Goal: Task Accomplishment & Management: Manage account settings

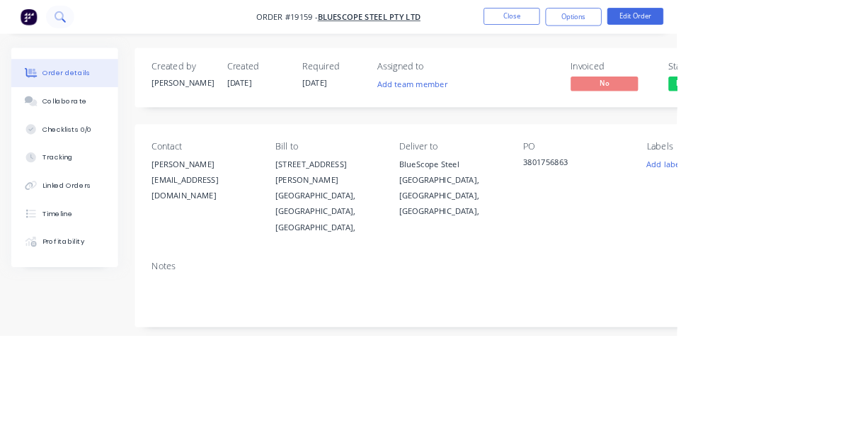
click at [73, 33] on button at bounding box center [75, 21] width 35 height 28
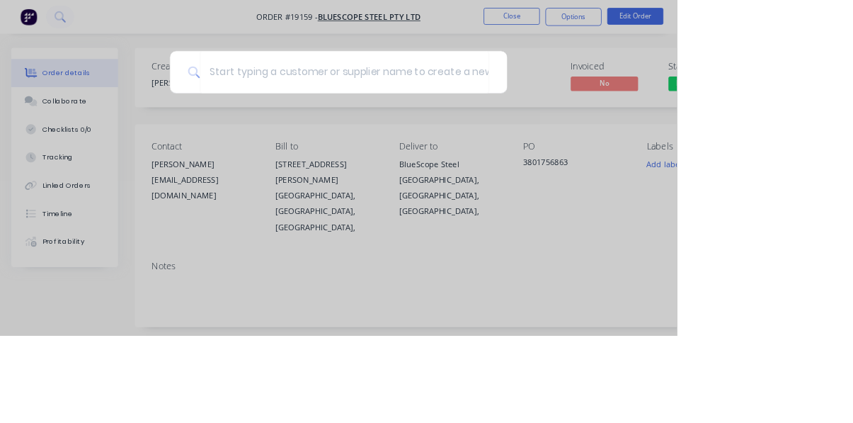
click at [852, 40] on div at bounding box center [426, 211] width 853 height 423
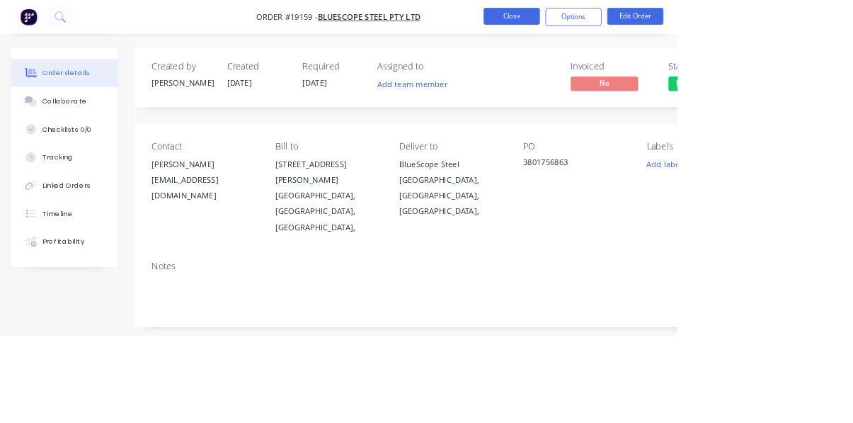
click at [680, 25] on button "Close" at bounding box center [644, 20] width 71 height 21
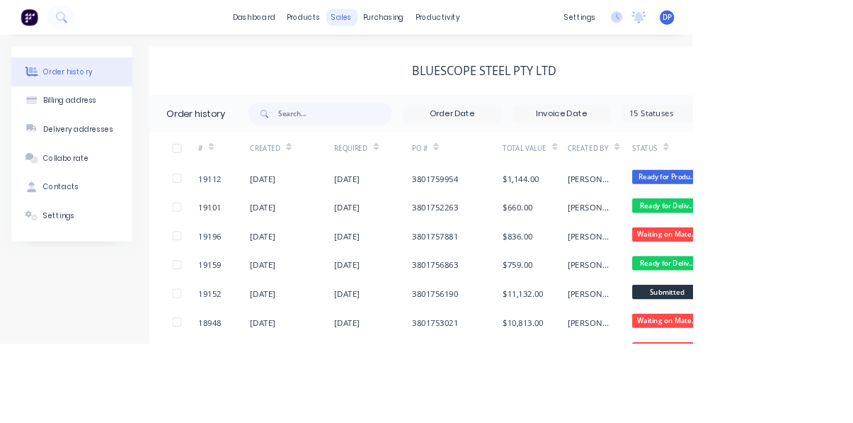
click at [425, 24] on div "sales" at bounding box center [420, 21] width 39 height 21
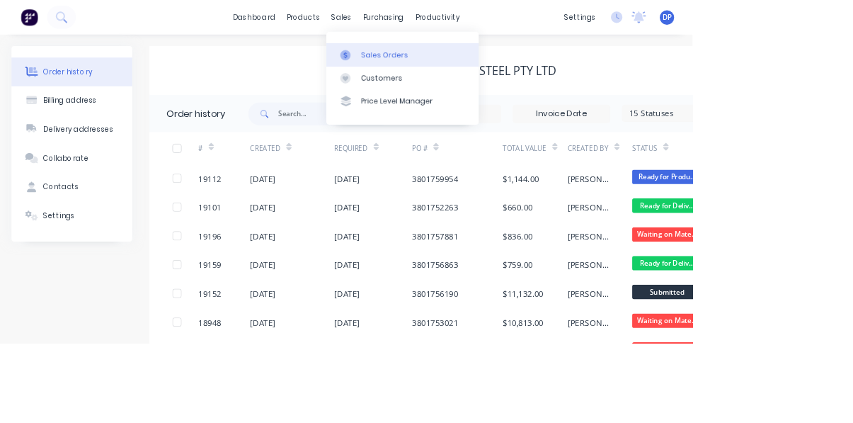
click at [511, 79] on link "Sales Orders" at bounding box center [496, 67] width 188 height 28
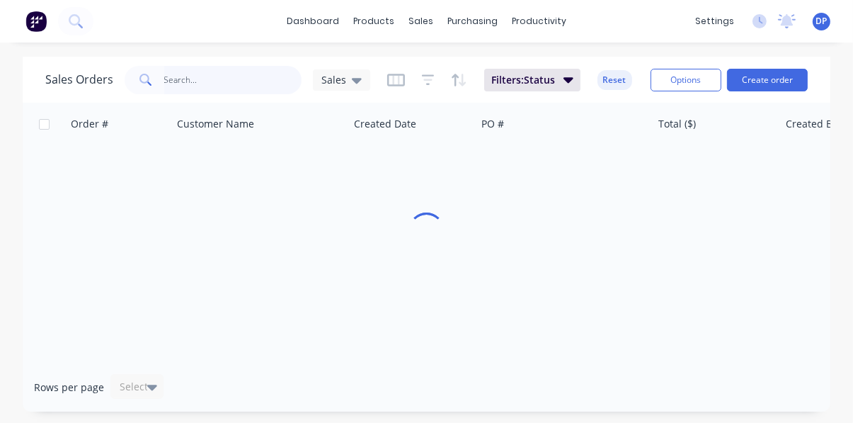
click at [227, 80] on input "text" at bounding box center [233, 80] width 138 height 28
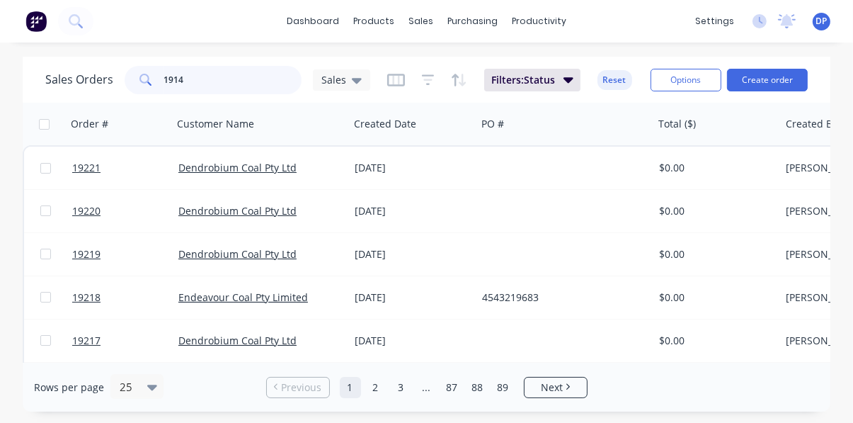
type input "19143"
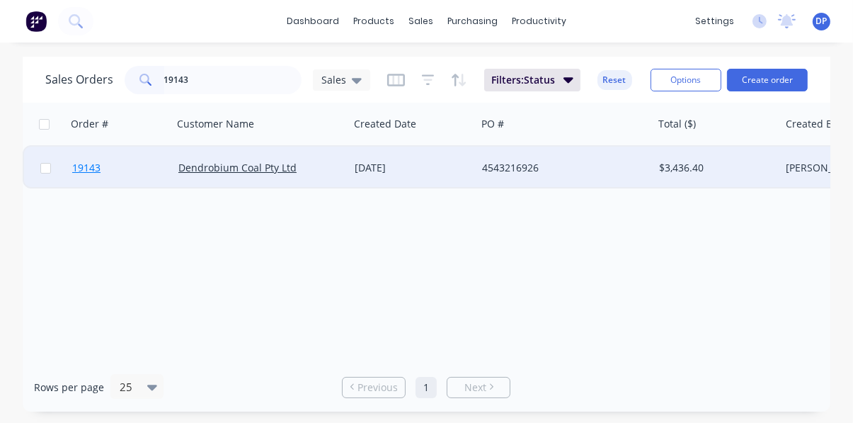
click at [76, 175] on span "19143" at bounding box center [86, 168] width 28 height 14
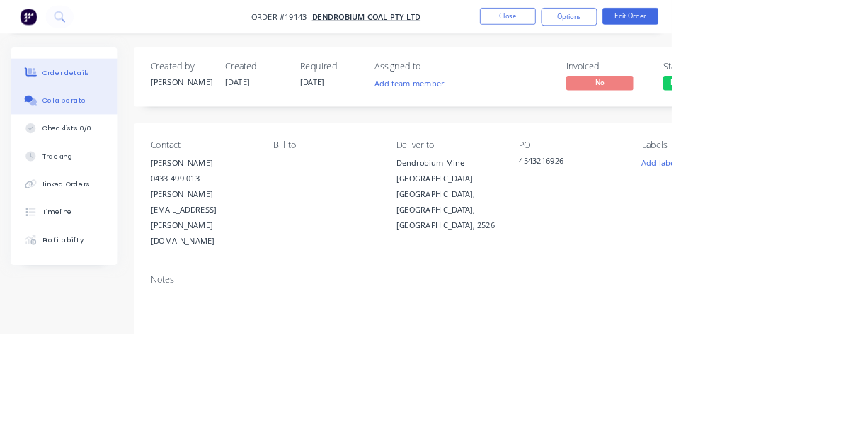
click at [79, 132] on div "Collaborate" at bounding box center [82, 127] width 56 height 13
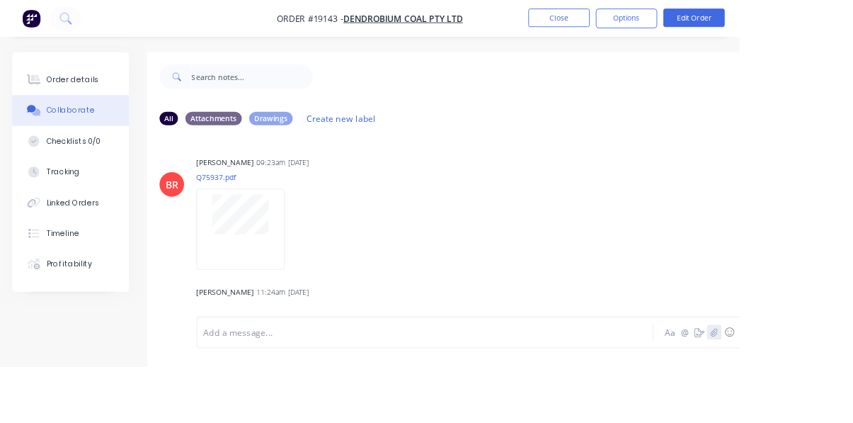
click at [826, 388] on icon "button" at bounding box center [824, 383] width 8 height 10
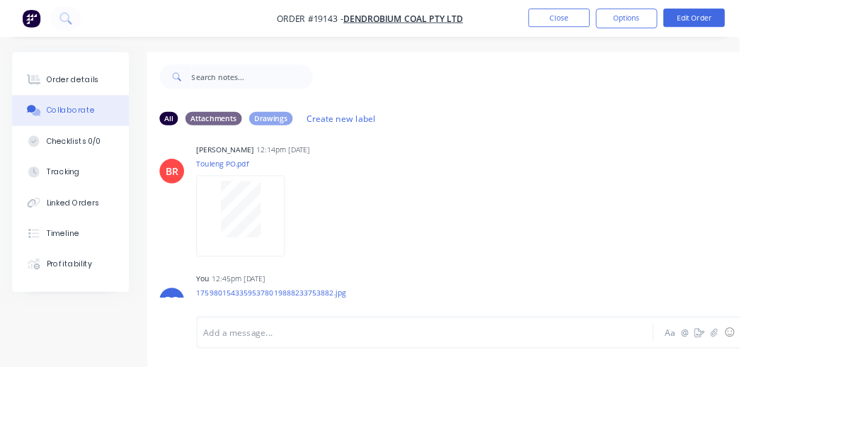
scroll to position [487, 0]
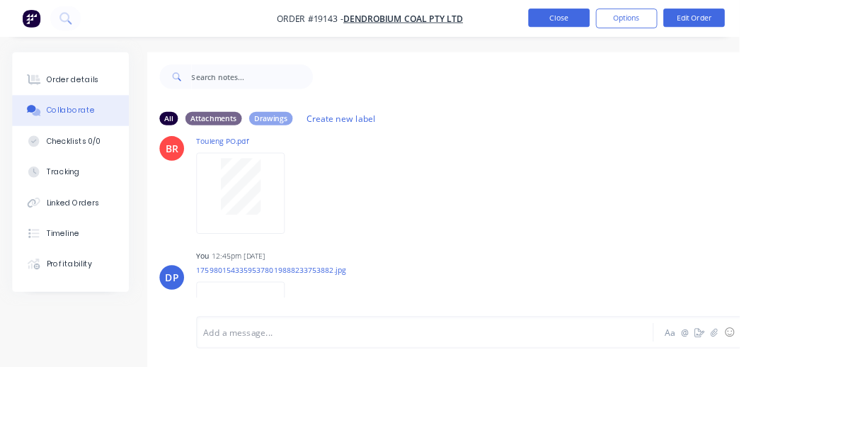
click at [680, 16] on button "Close" at bounding box center [644, 20] width 71 height 21
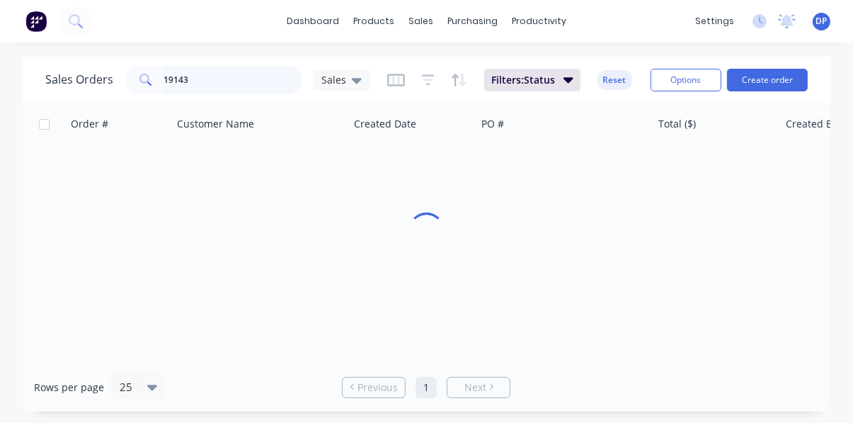
click at [242, 81] on input "19143" at bounding box center [233, 80] width 138 height 28
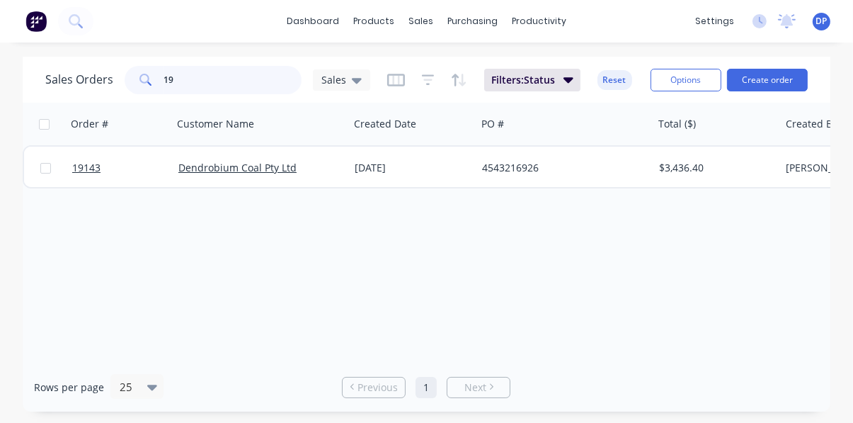
type input "1"
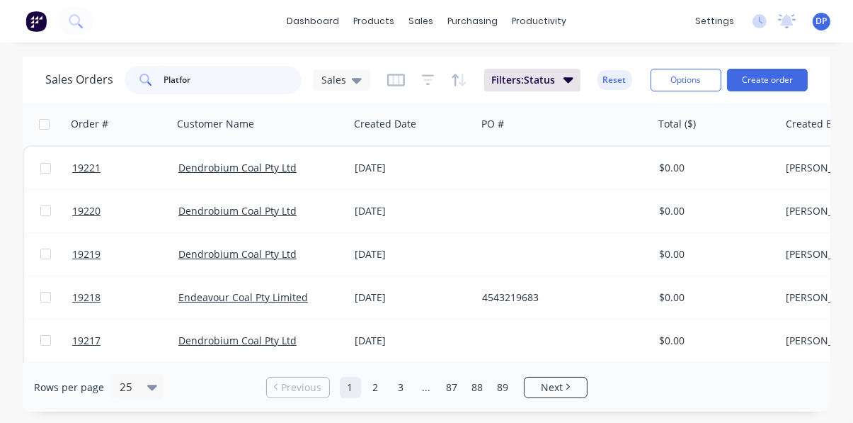
type input "Platform"
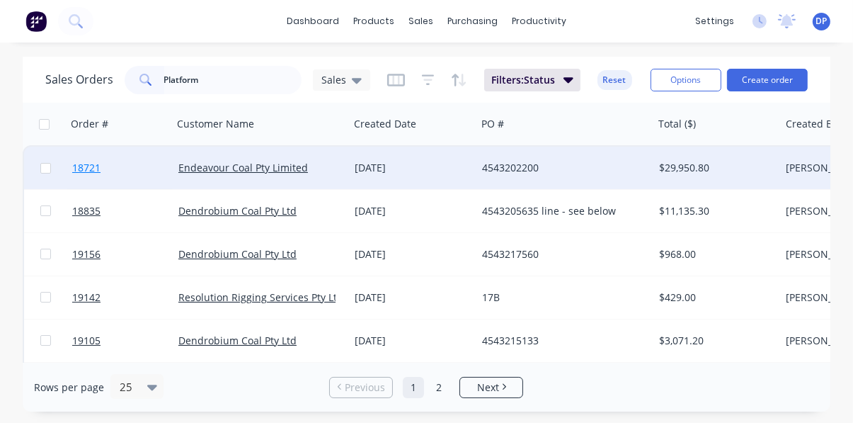
click at [81, 166] on span "18721" at bounding box center [86, 168] width 28 height 14
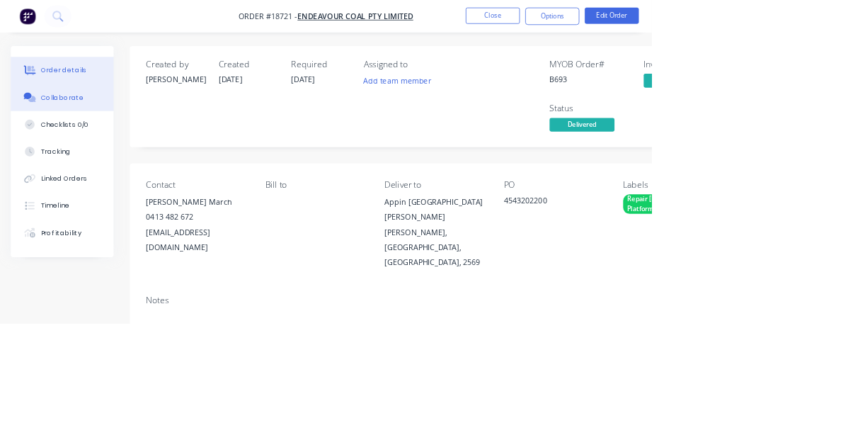
click at [74, 131] on div "Collaborate" at bounding box center [82, 127] width 56 height 13
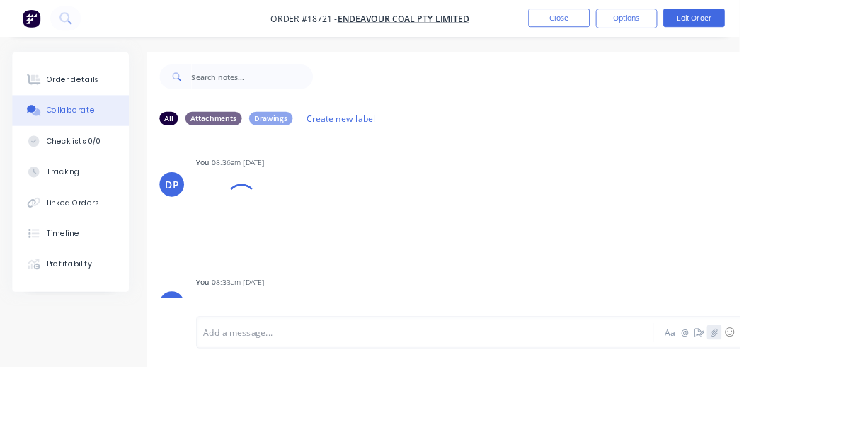
click at [823, 387] on icon "button" at bounding box center [824, 382] width 8 height 9
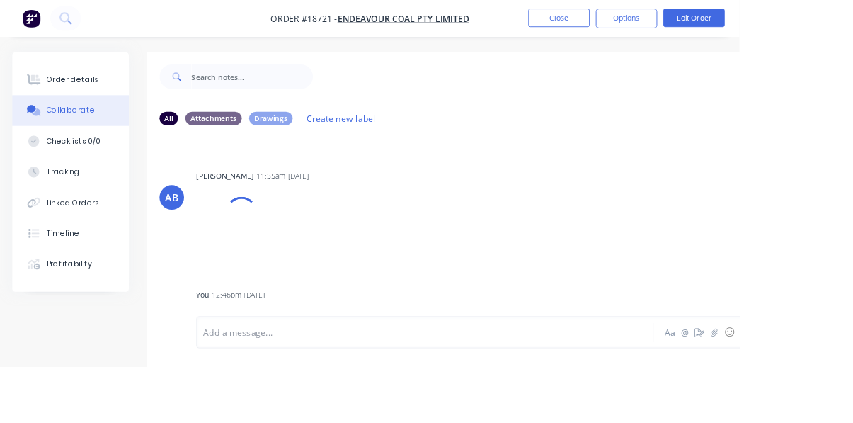
scroll to position [16793, 0]
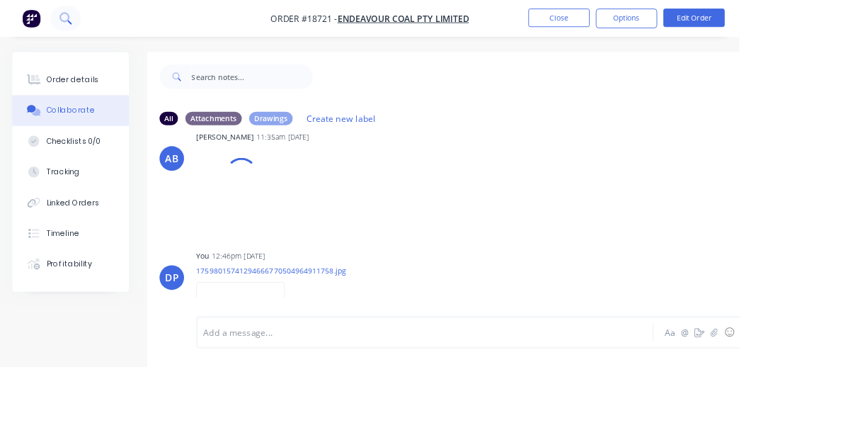
click at [79, 25] on icon at bounding box center [80, 25] width 5 height 5
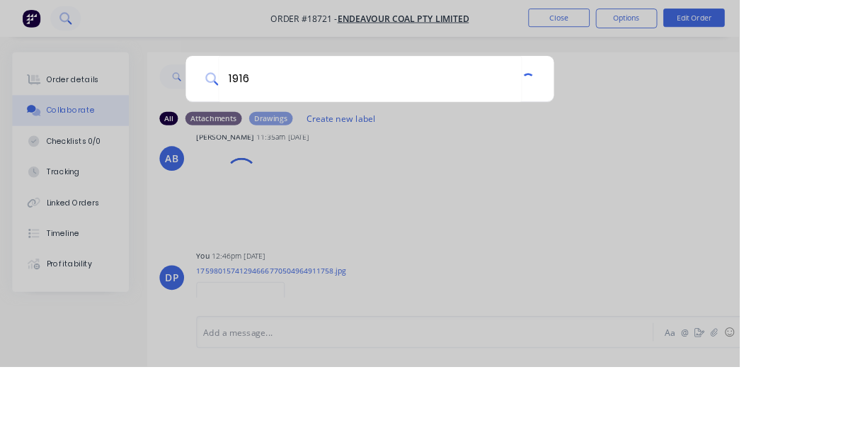
type input "19169"
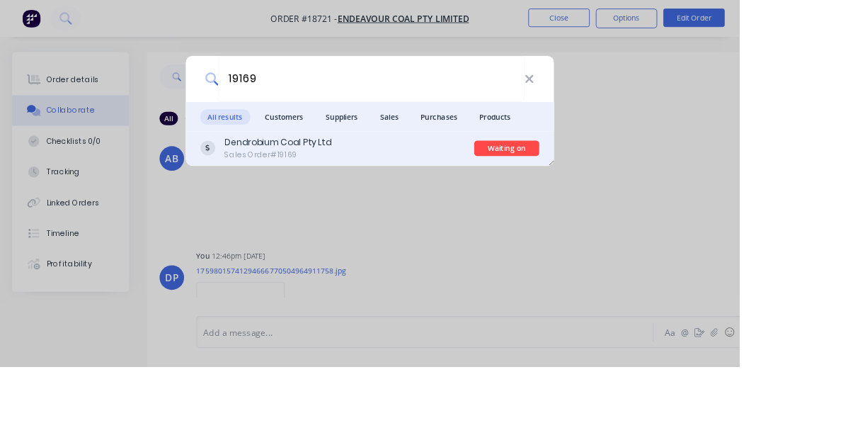
click at [440, 185] on div "Dendrobium Coal Pty Ltd Sales Order #19169" at bounding box center [389, 171] width 316 height 28
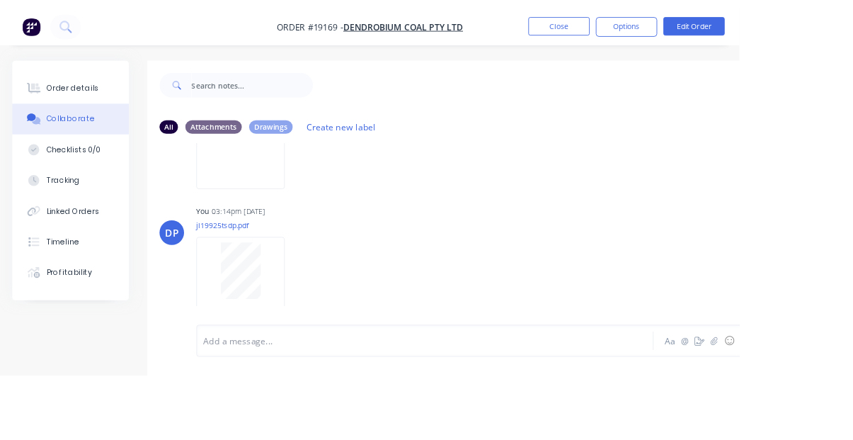
scroll to position [190, 0]
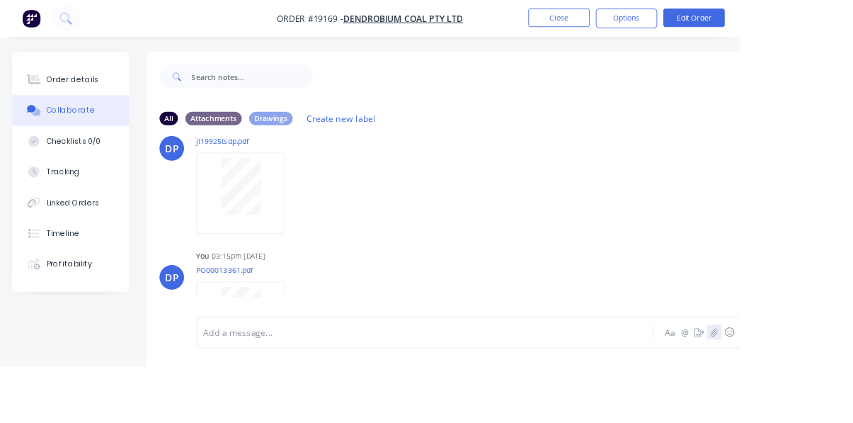
click at [823, 387] on icon "button" at bounding box center [824, 382] width 8 height 9
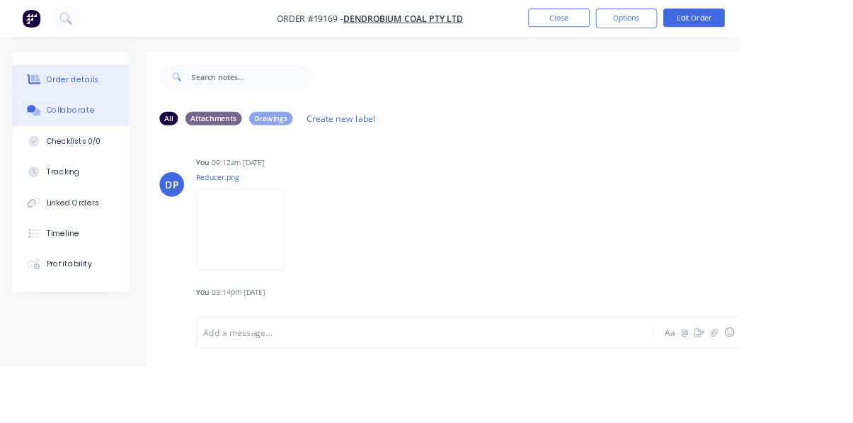
click at [74, 102] on button "Order details" at bounding box center [81, 91] width 134 height 35
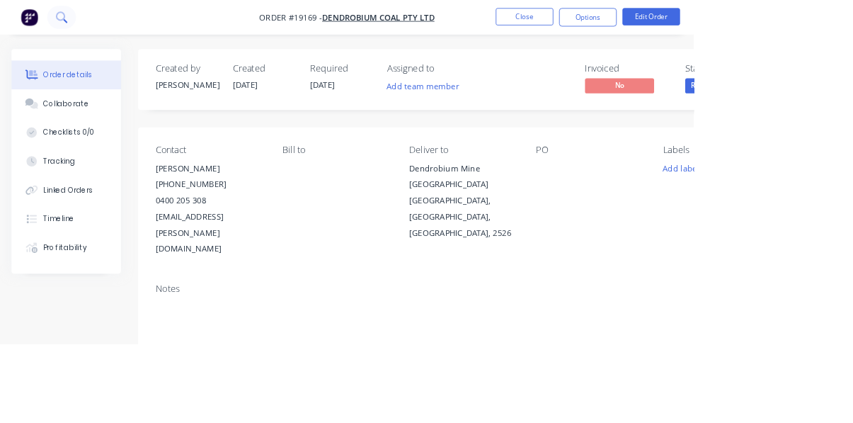
click at [69, 19] on icon at bounding box center [74, 19] width 11 height 11
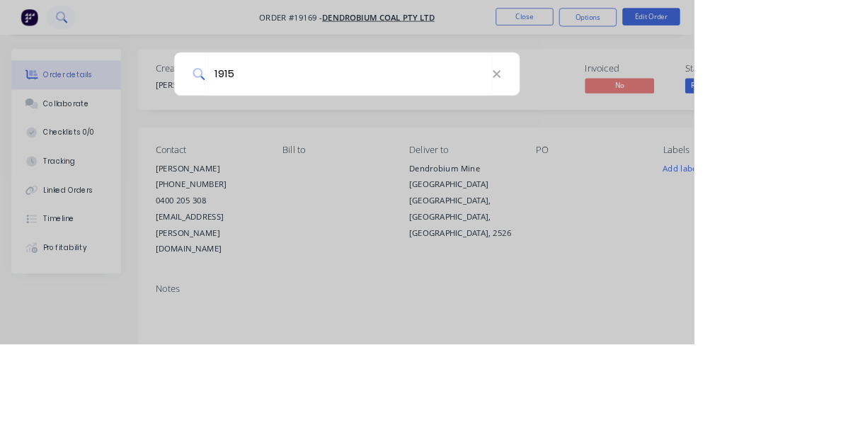
type input "19155"
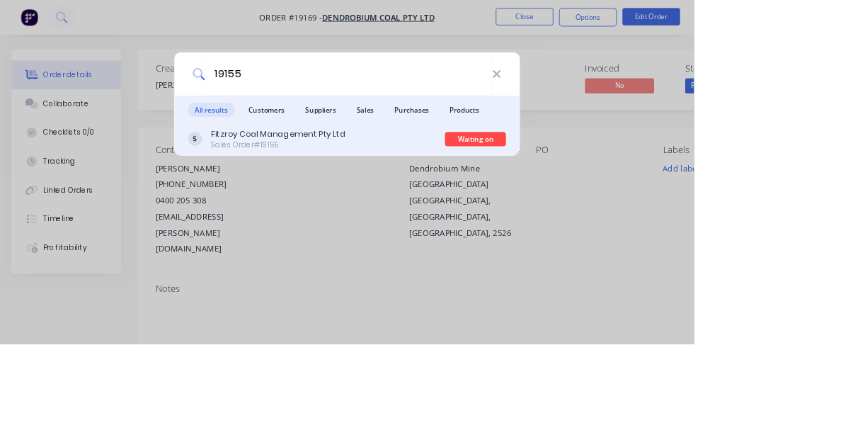
click at [498, 185] on div "Fitzroy Coal Management Pty Ltd Sales Order #19155" at bounding box center [389, 171] width 316 height 28
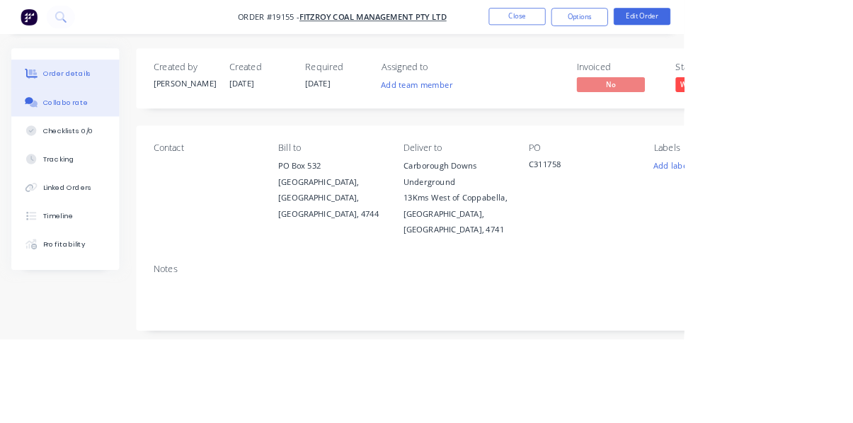
click at [83, 130] on div "Collaborate" at bounding box center [82, 127] width 56 height 13
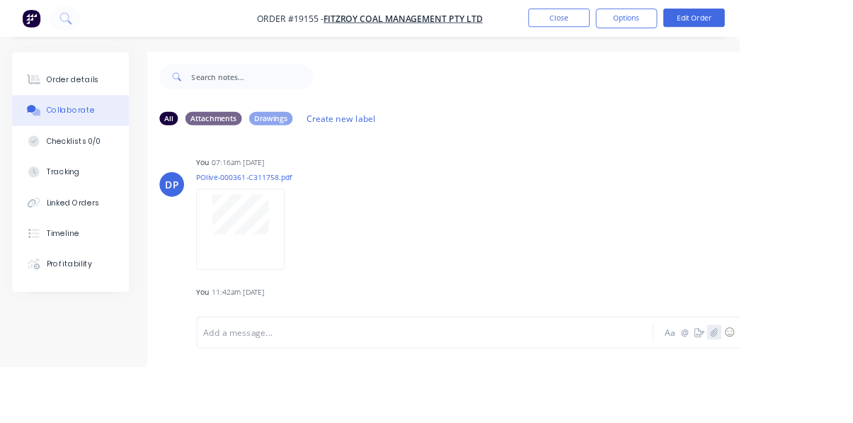
click at [825, 388] on icon "button" at bounding box center [824, 383] width 8 height 10
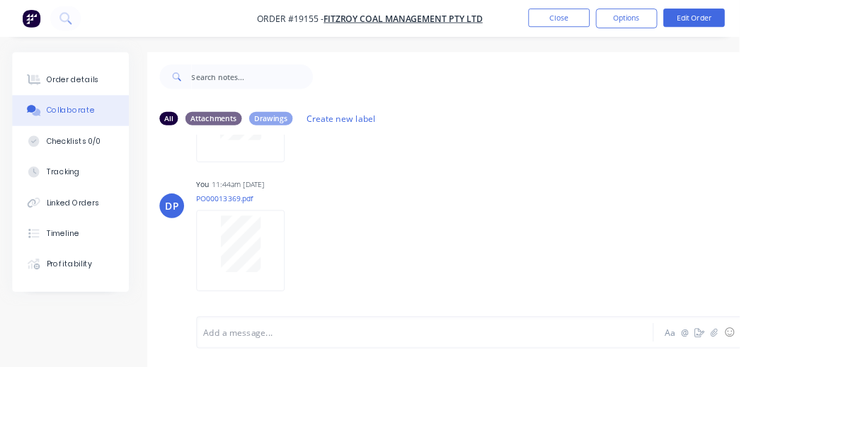
scroll to position [487, 0]
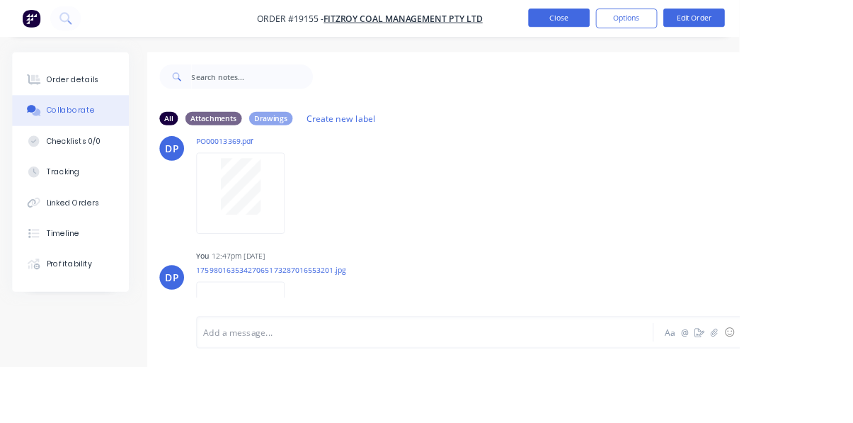
click at [680, 22] on button "Close" at bounding box center [644, 20] width 71 height 21
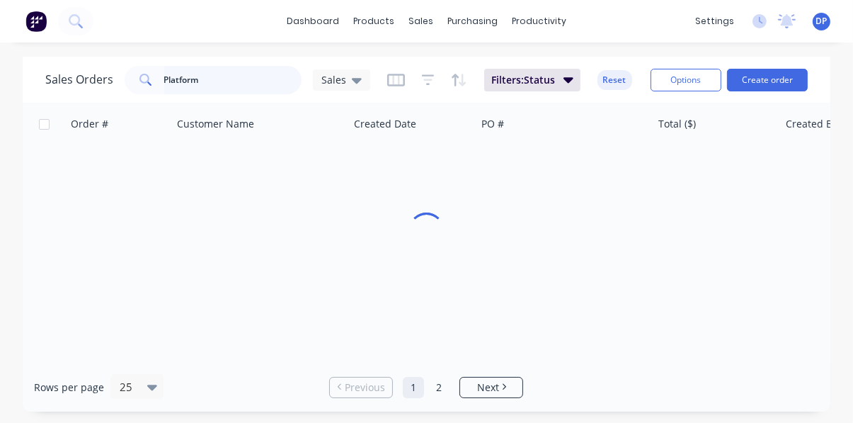
click at [248, 85] on input "Platform" at bounding box center [233, 80] width 138 height 28
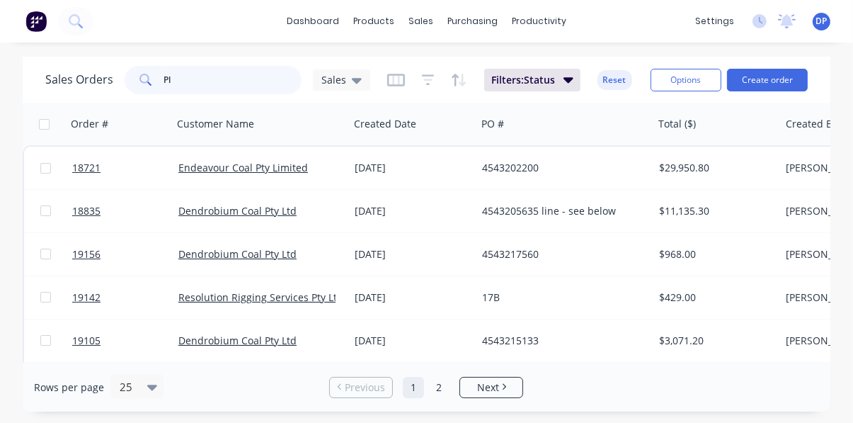
type input "P"
type input "Pelic"
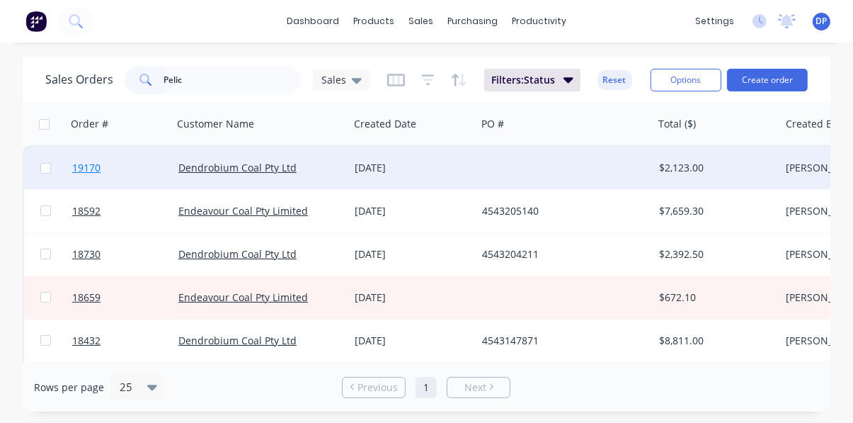
click at [77, 164] on span "19170" at bounding box center [86, 168] width 28 height 14
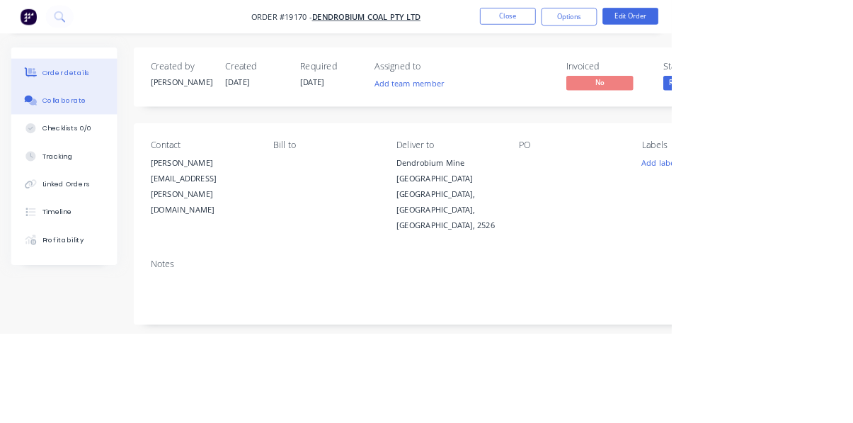
click at [74, 137] on button "Collaborate" at bounding box center [81, 127] width 134 height 35
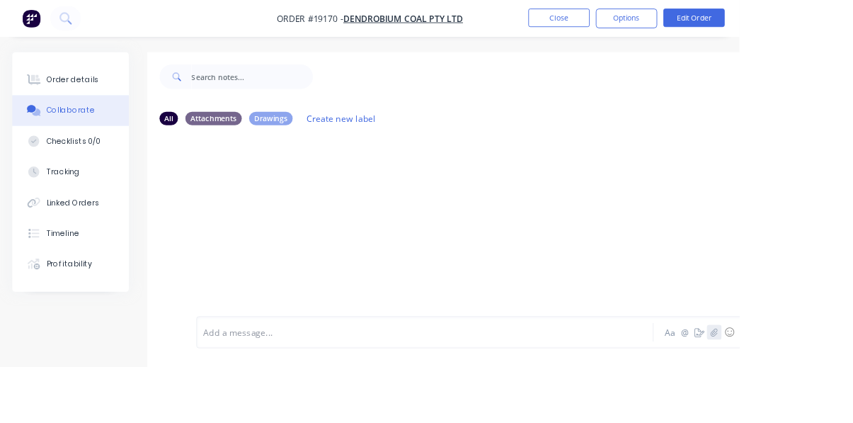
click at [825, 388] on icon "button" at bounding box center [824, 383] width 8 height 10
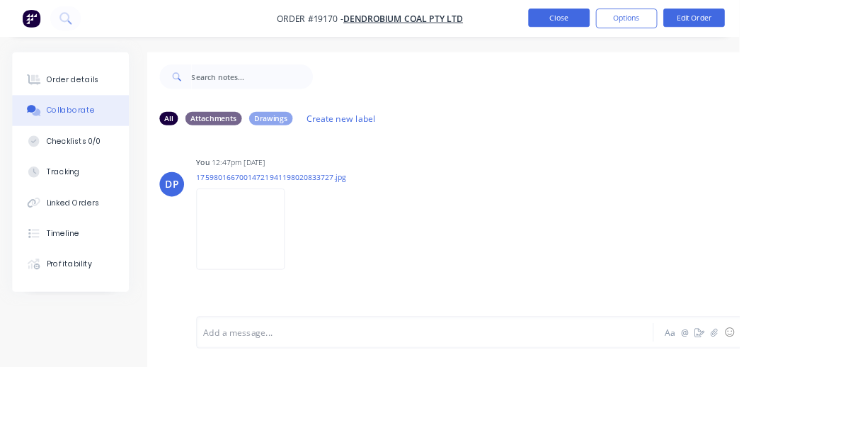
click at [680, 23] on button "Close" at bounding box center [644, 20] width 71 height 21
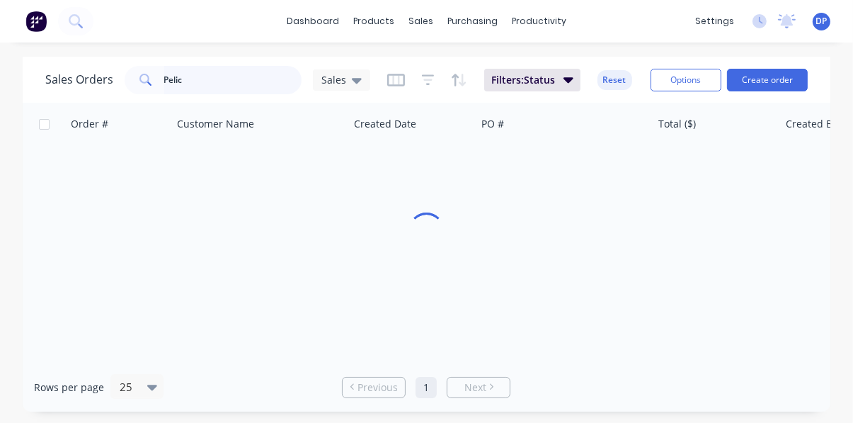
click at [238, 90] on input "Pelic" at bounding box center [233, 80] width 138 height 28
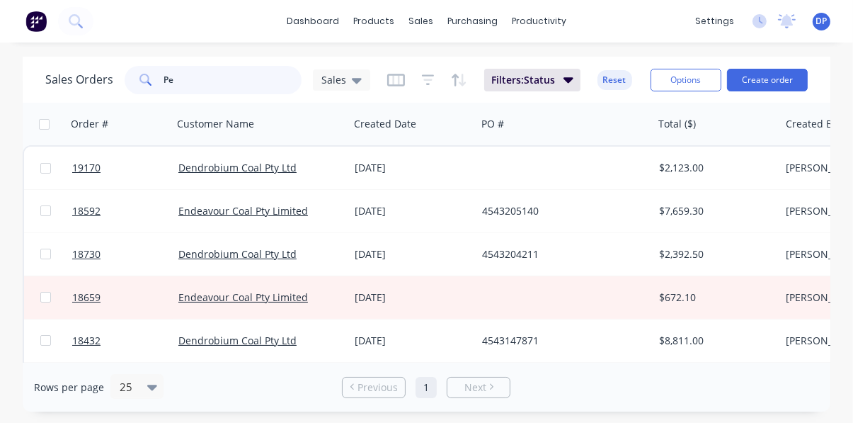
type input "P"
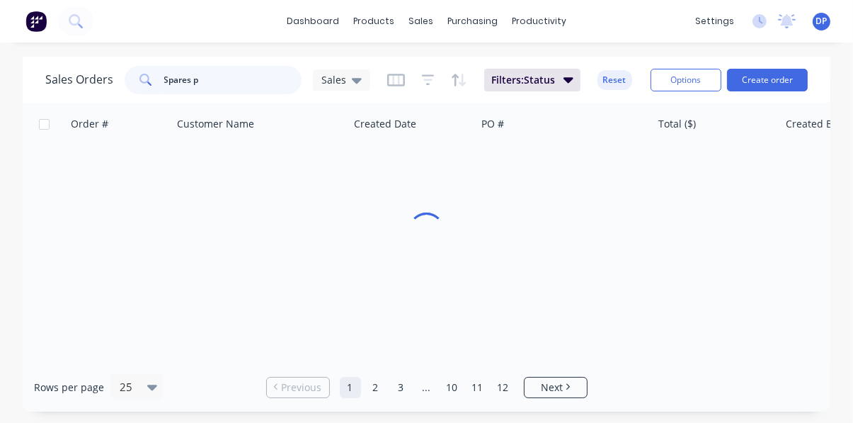
type input "Spares po"
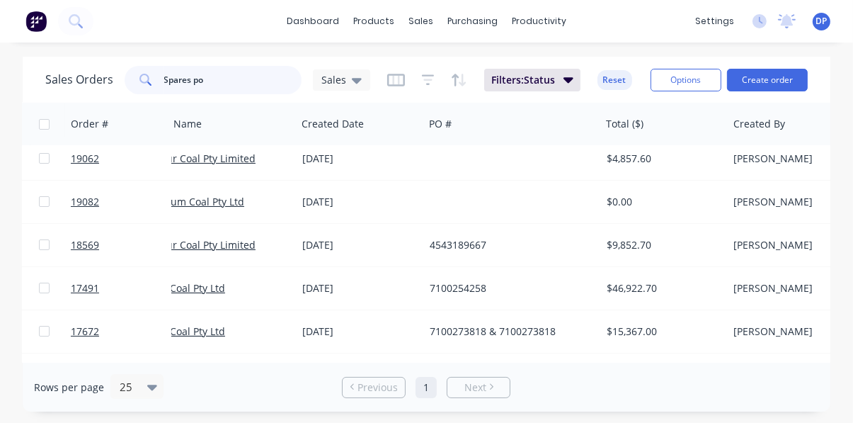
scroll to position [52, 0]
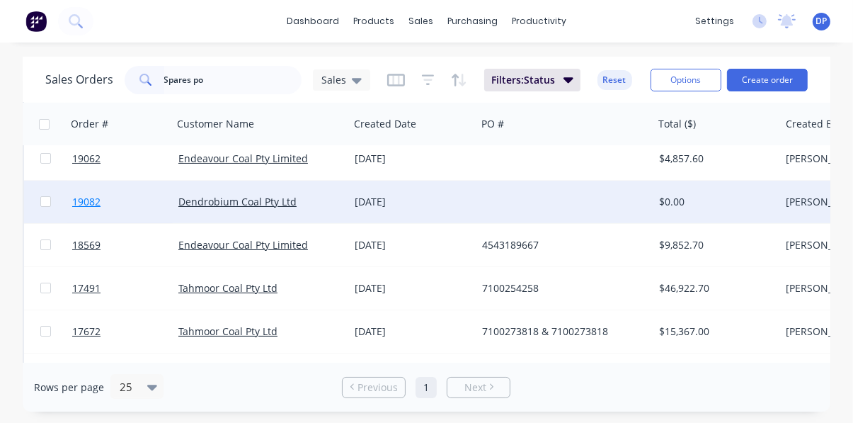
click at [86, 207] on span "19082" at bounding box center [86, 202] width 28 height 14
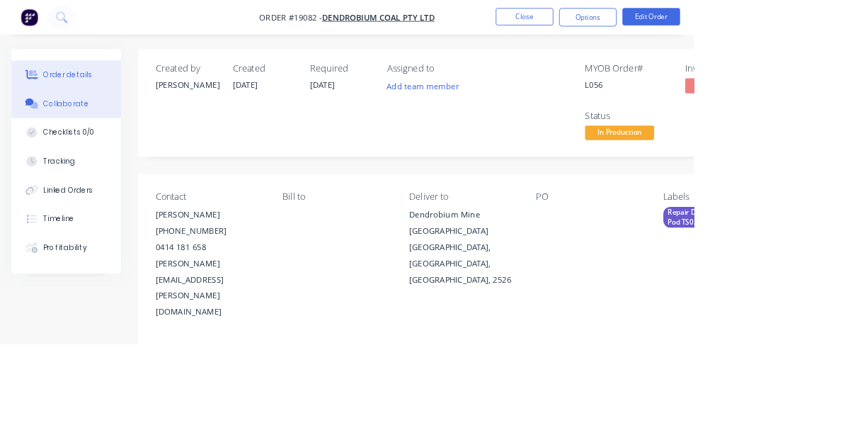
click at [82, 138] on button "Collaborate" at bounding box center [81, 127] width 134 height 35
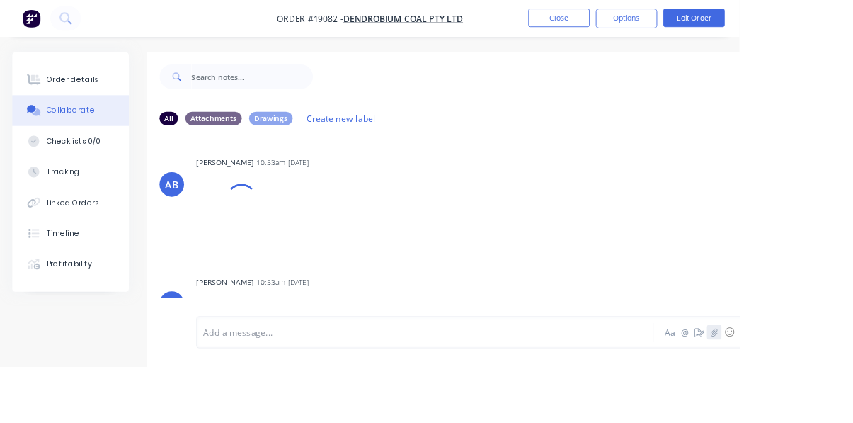
click at [823, 388] on icon "button" at bounding box center [824, 383] width 8 height 10
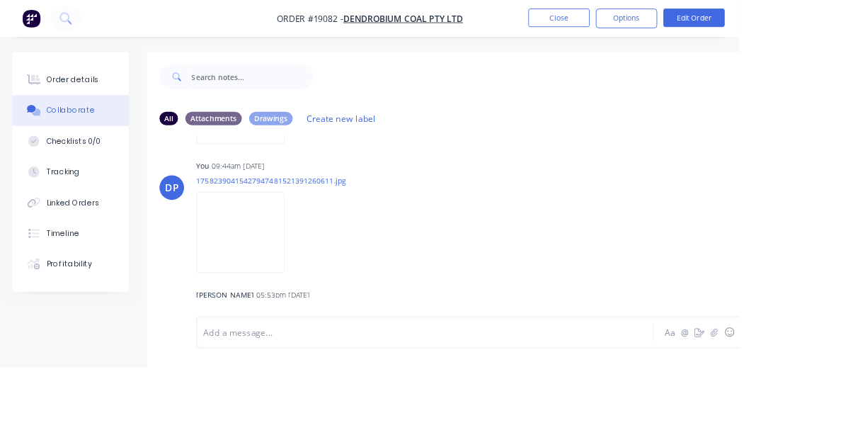
scroll to position [2248, 0]
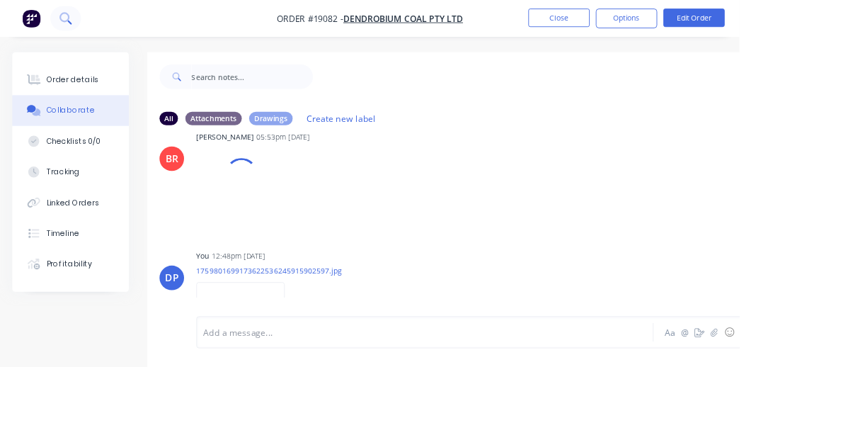
click at [79, 25] on icon at bounding box center [80, 25] width 5 height 5
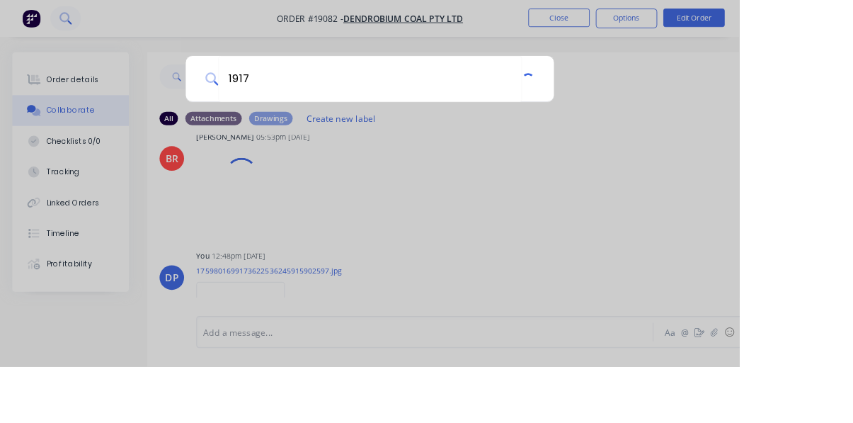
type input "19175"
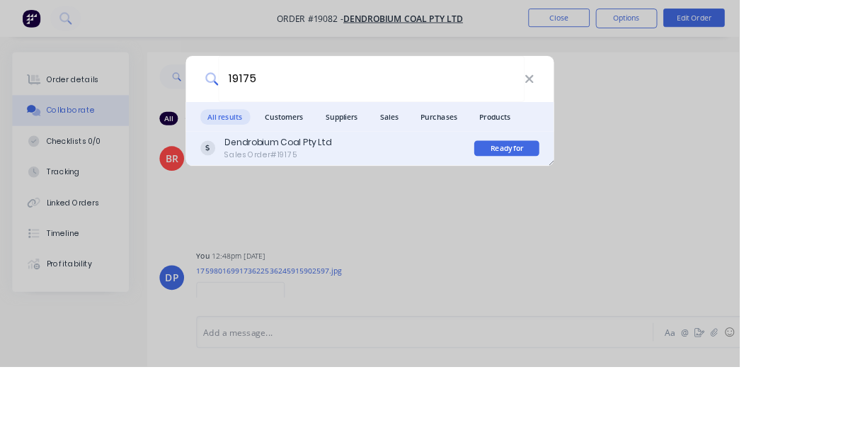
click at [433, 185] on div "Dendrobium Coal Pty Ltd Sales Order #19175" at bounding box center [389, 171] width 316 height 28
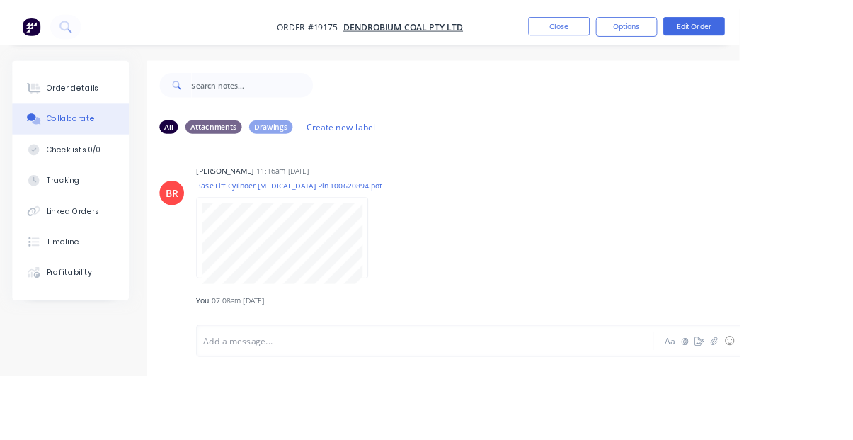
scroll to position [41, 0]
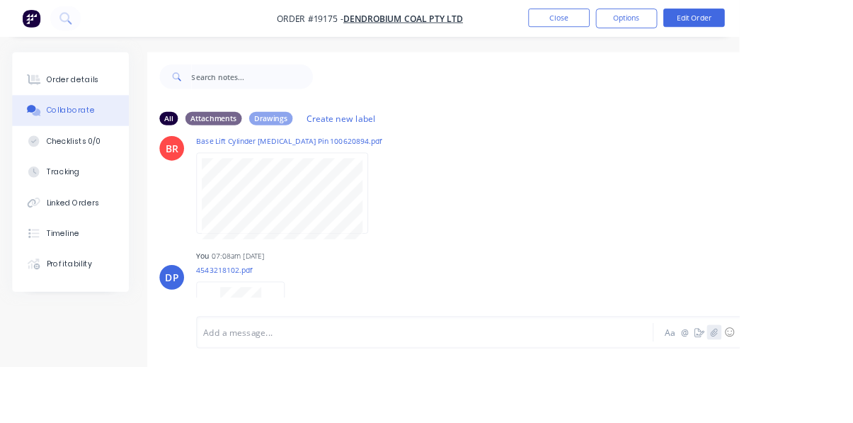
click at [825, 388] on icon "button" at bounding box center [824, 383] width 8 height 10
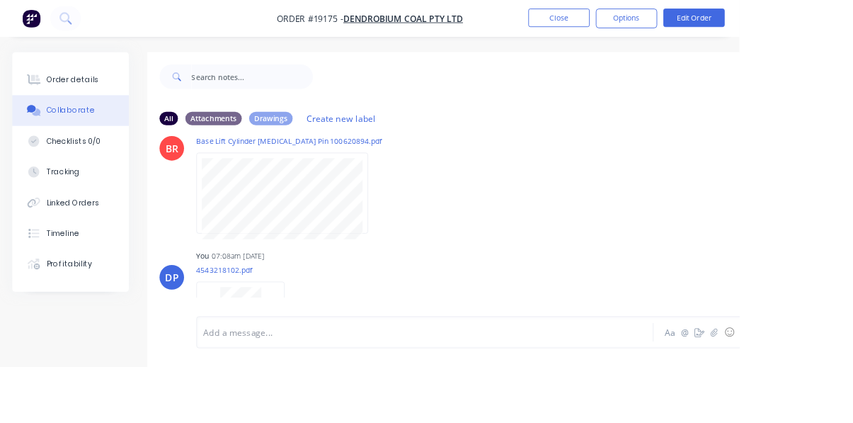
scroll to position [190, 0]
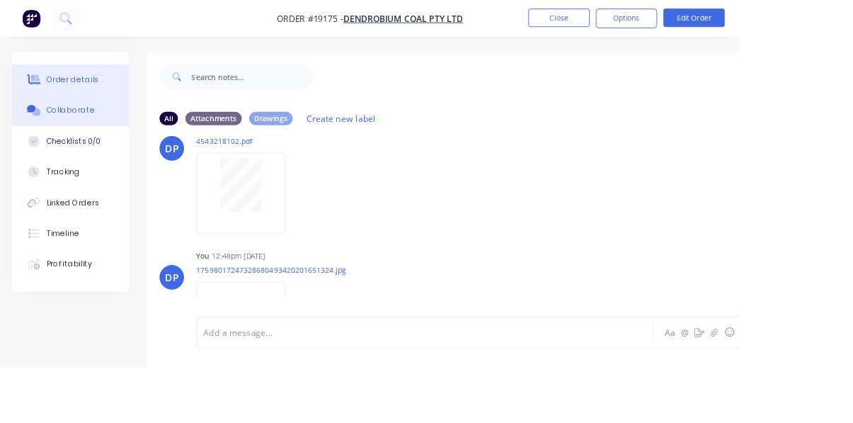
click at [68, 88] on div "Order details" at bounding box center [84, 92] width 60 height 13
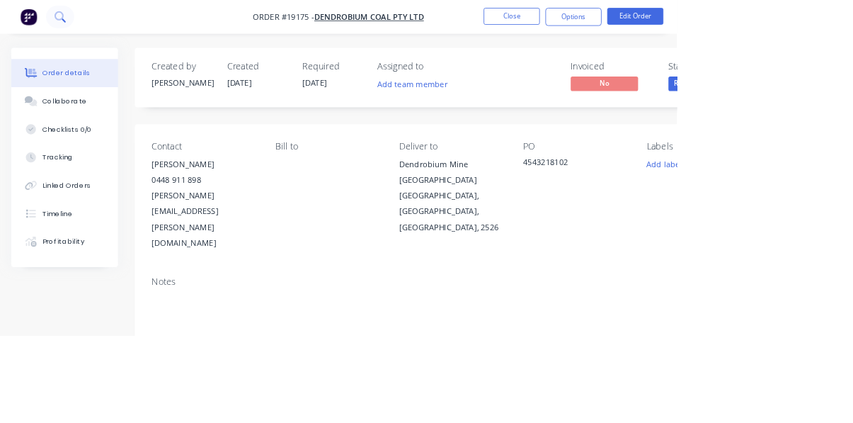
click at [89, 18] on button at bounding box center [75, 21] width 35 height 28
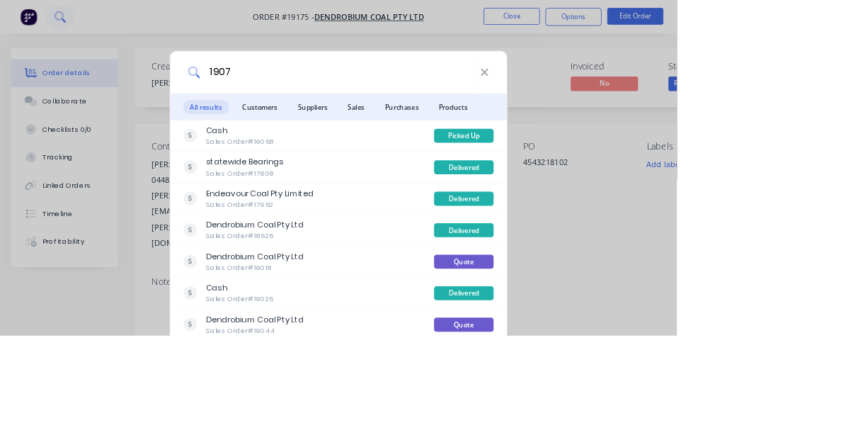
type input "19075"
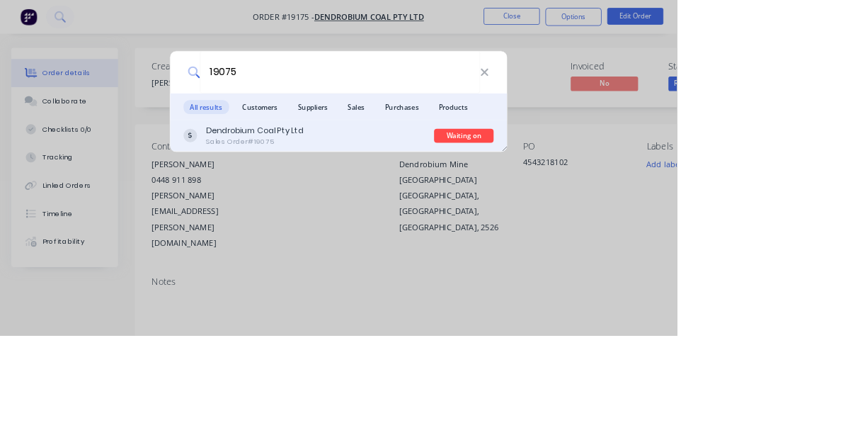
click at [477, 185] on div "Dendrobium Coal Pty Ltd Sales Order #19075" at bounding box center [389, 171] width 316 height 28
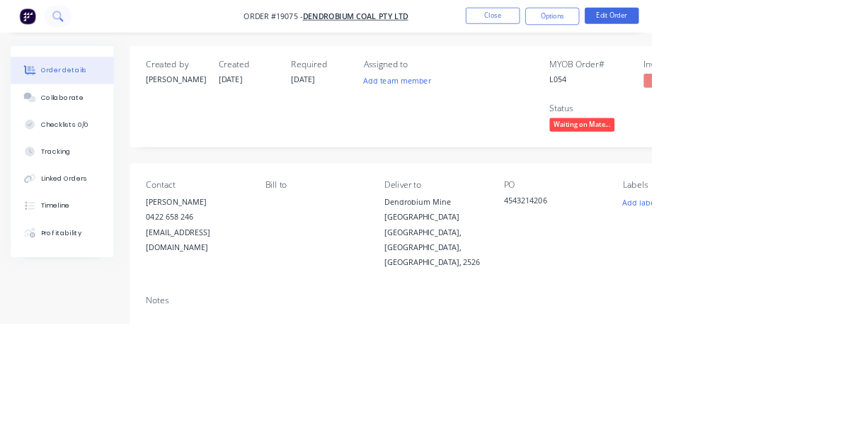
click at [90, 26] on button at bounding box center [75, 21] width 35 height 28
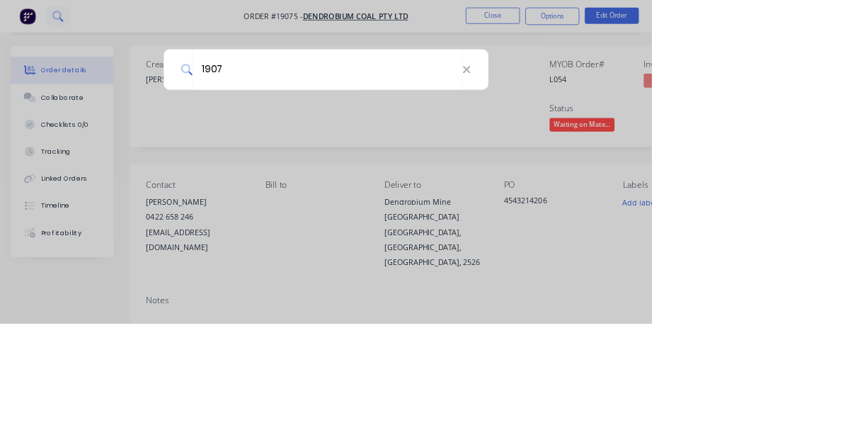
type input "19079"
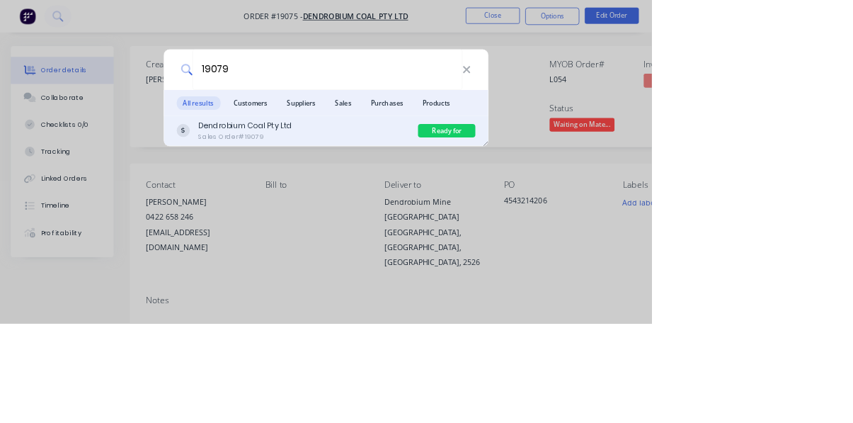
click at [382, 185] on div "Sales Order #19079" at bounding box center [320, 178] width 123 height 13
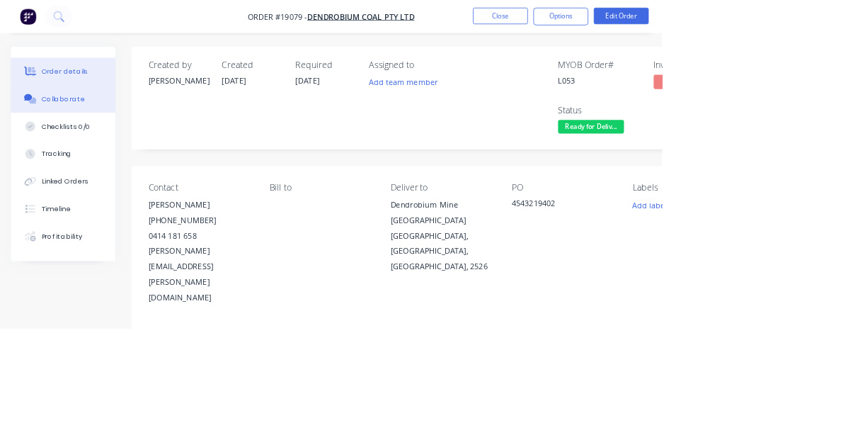
click at [76, 138] on button "Collaborate" at bounding box center [81, 127] width 134 height 35
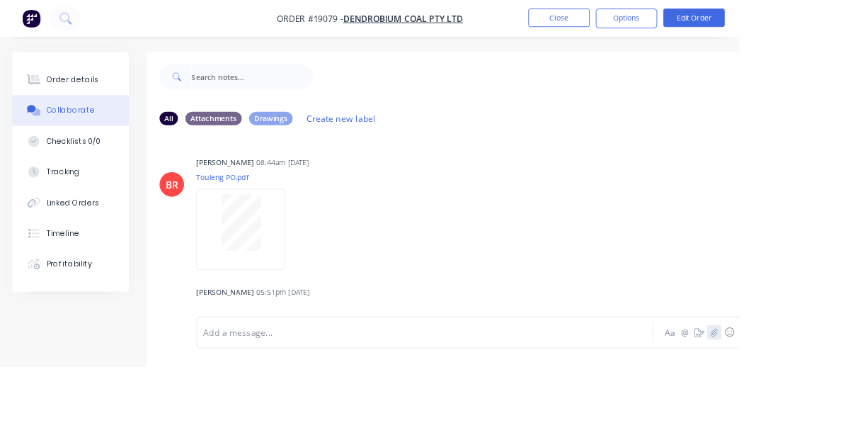
click at [825, 388] on icon "button" at bounding box center [824, 383] width 8 height 10
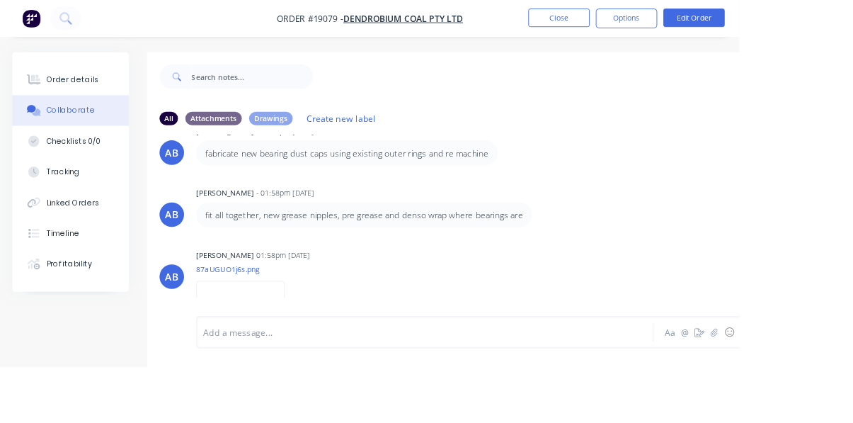
scroll to position [2979, 0]
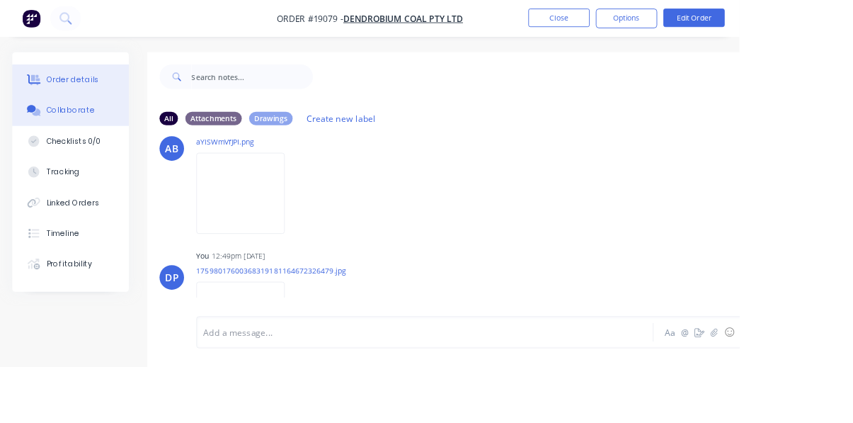
click at [76, 101] on button "Order details" at bounding box center [81, 91] width 134 height 35
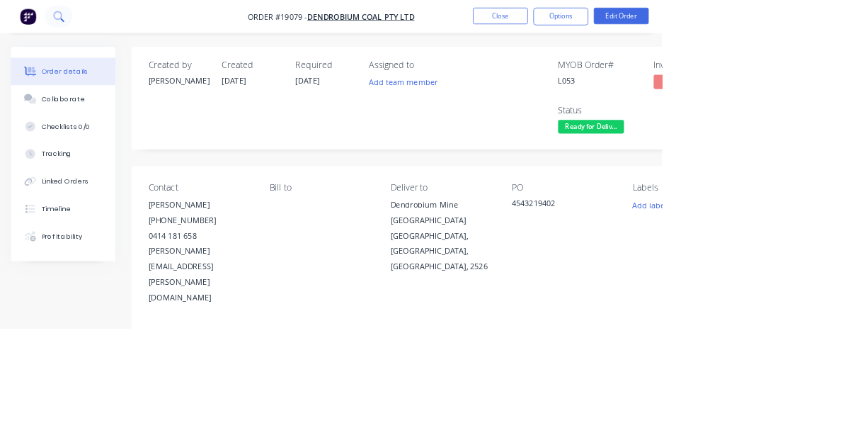
click at [81, 25] on icon at bounding box center [75, 20] width 13 height 13
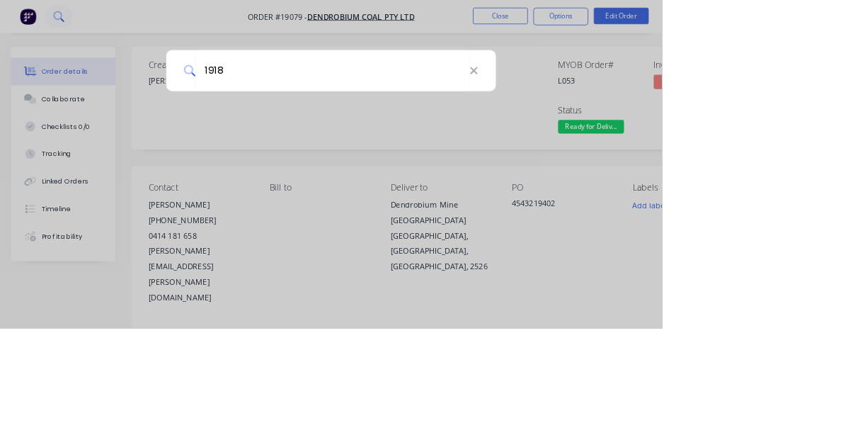
type input "19184"
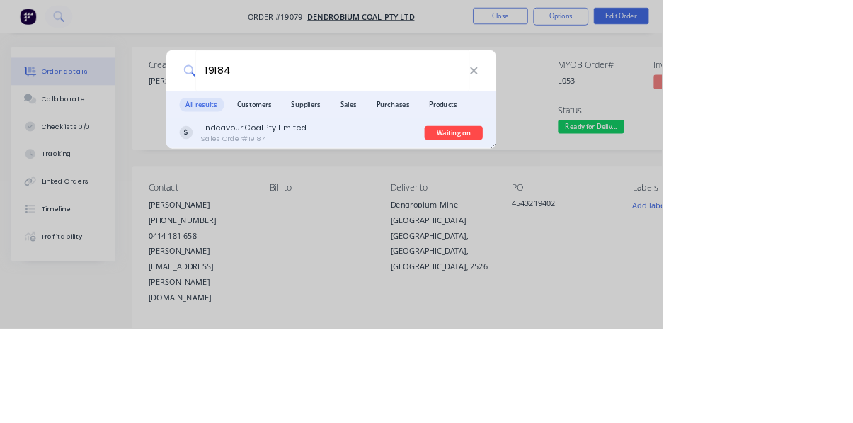
click at [455, 185] on div "Endeavour Coal Pty Limited Sales Order #19184" at bounding box center [389, 171] width 316 height 28
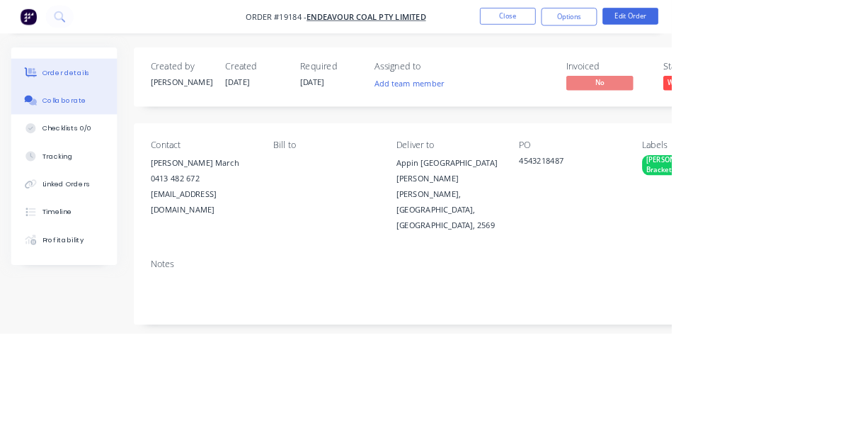
click at [76, 123] on div "Collaborate" at bounding box center [82, 127] width 56 height 13
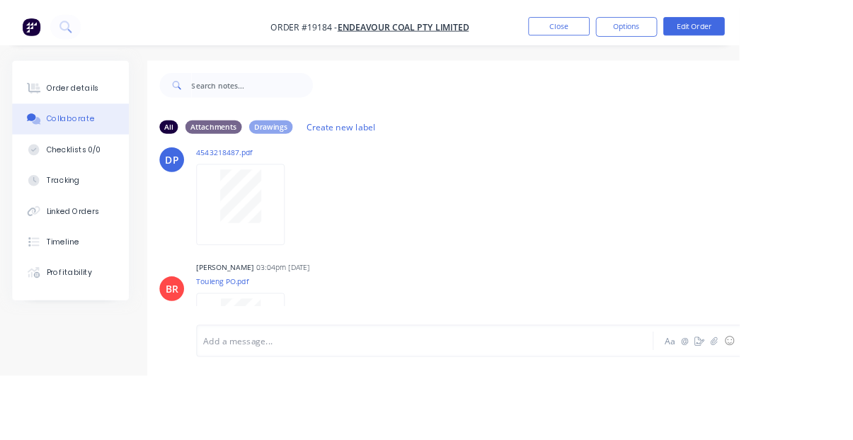
scroll to position [190, 0]
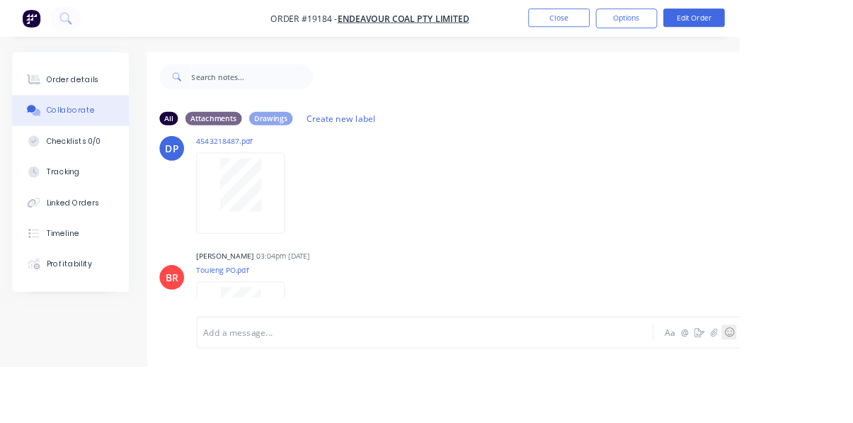
click at [834, 391] on button "☺" at bounding box center [840, 382] width 17 height 17
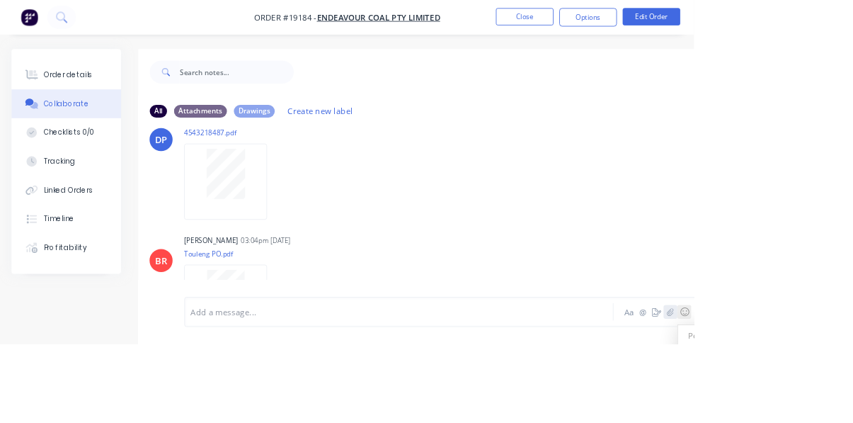
click at [826, 388] on icon "button" at bounding box center [824, 383] width 8 height 10
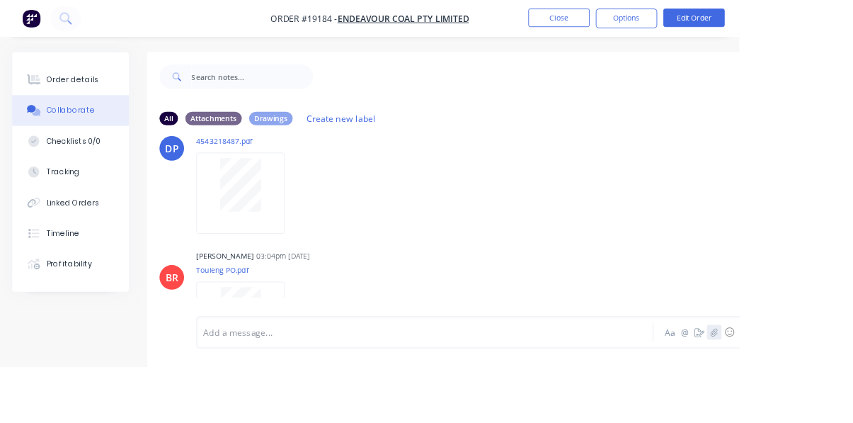
scroll to position [173, 0]
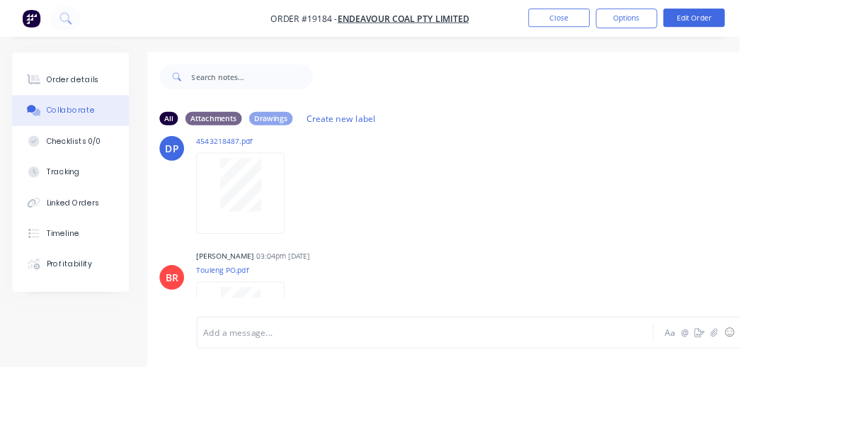
scroll to position [338, 0]
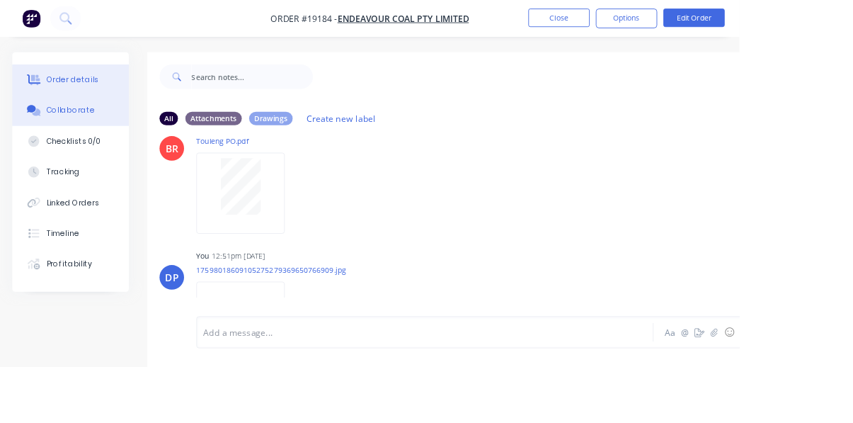
click at [92, 79] on button "Order details" at bounding box center [81, 91] width 134 height 35
